Goal: Find contact information: Find contact information

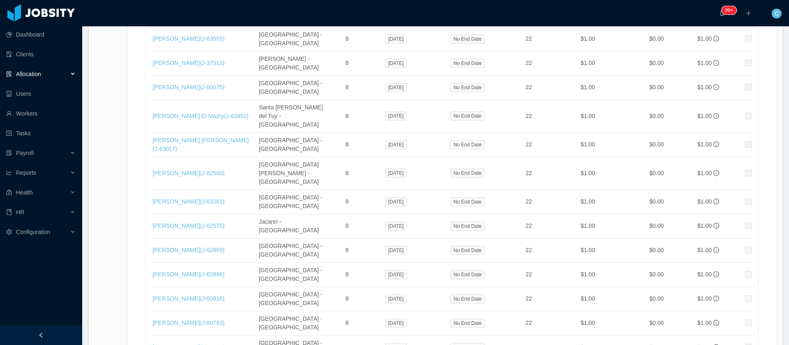
scroll to position [13812, 0]
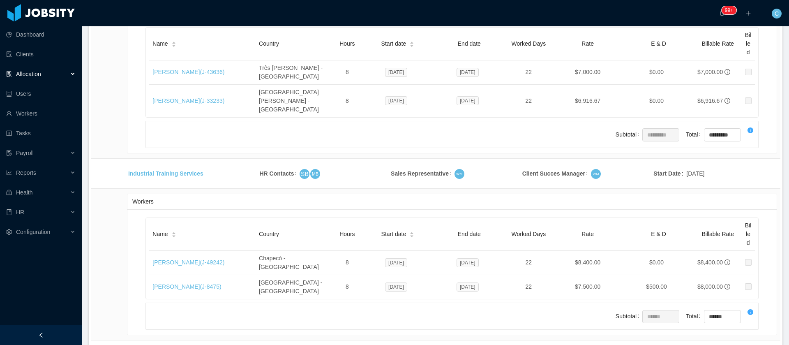
click at [734, 284] on li "500 / page" at bounding box center [748, 283] width 38 height 13
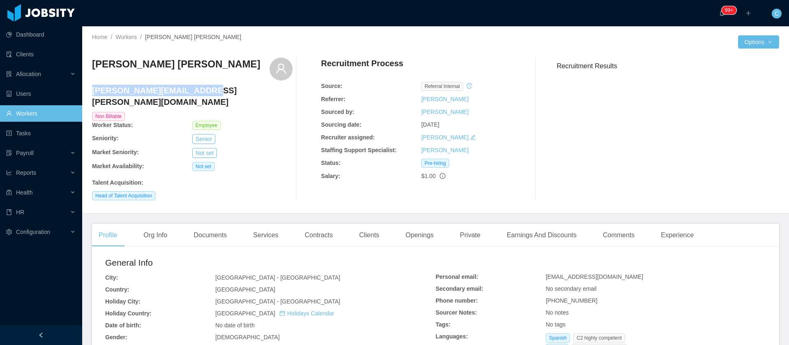
drag, startPoint x: 196, startPoint y: 89, endPoint x: 94, endPoint y: 89, distance: 102.3
click at [94, 89] on h4 "[PERSON_NAME][EMAIL_ADDRESS][PERSON_NAME][DOMAIN_NAME]" at bounding box center [192, 96] width 200 height 23
copy h4 "[PERSON_NAME][EMAIL_ADDRESS][PERSON_NAME][DOMAIN_NAME]"
click at [141, 68] on h3 "[PERSON_NAME] [PERSON_NAME]" at bounding box center [176, 64] width 168 height 13
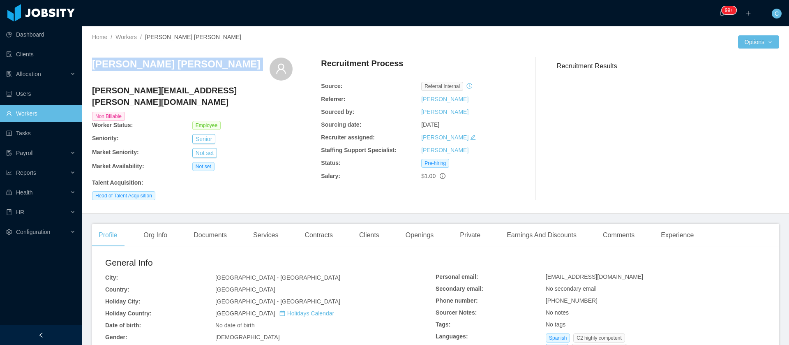
click at [141, 68] on h3 "[PERSON_NAME] [PERSON_NAME]" at bounding box center [176, 64] width 168 height 13
copy div "[PERSON_NAME] [PERSON_NAME]"
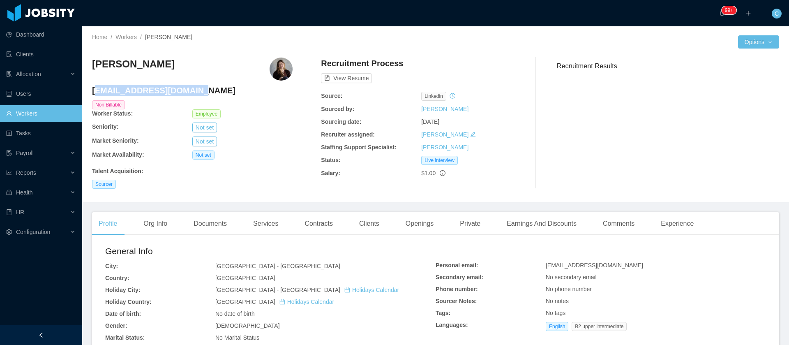
drag, startPoint x: 95, startPoint y: 92, endPoint x: 183, endPoint y: 91, distance: 87.9
click at [183, 91] on h4 "hellyn.borim@jobsity.com" at bounding box center [192, 91] width 200 height 12
click at [182, 90] on h4 "hellyn.borim@jobsity.com" at bounding box center [192, 91] width 200 height 12
drag, startPoint x: 191, startPoint y: 92, endPoint x: 91, endPoint y: 91, distance: 100.2
click at [91, 91] on div "Home / Workers / Hellyn Borim / Options Hellyn Borim hellyn.borim@jobsity.com N…" at bounding box center [435, 114] width 707 height 176
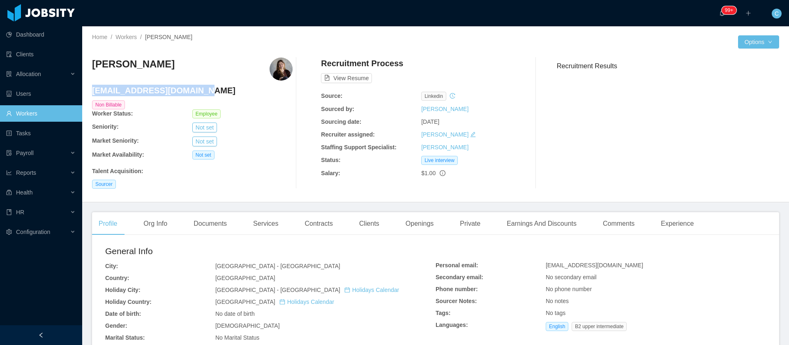
drag, startPoint x: 93, startPoint y: 91, endPoint x: 189, endPoint y: 91, distance: 95.7
click at [189, 91] on h4 "hellyn.borim@jobsity.com" at bounding box center [192, 91] width 200 height 12
copy h4 "hellyn.borim@jobsity.com"
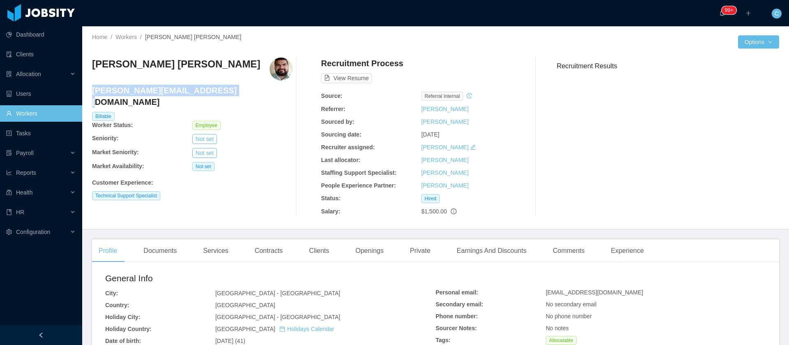
drag, startPoint x: 148, startPoint y: 90, endPoint x: 93, endPoint y: 90, distance: 55.1
click at [93, 90] on h4 "francisco.fuentes@jobsity.com" at bounding box center [192, 96] width 200 height 23
copy h4 "francisco.fuentes@jobsity.com"
